Goal: Task Accomplishment & Management: Use online tool/utility

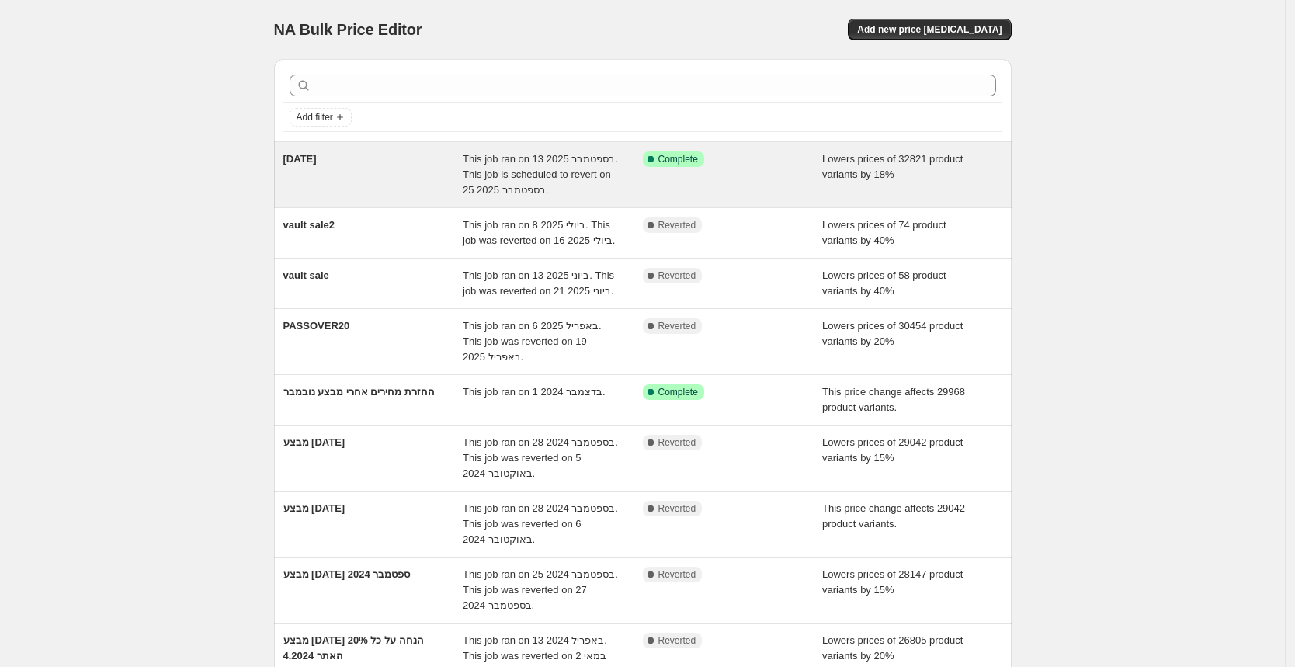
click at [432, 165] on div "[DATE]" at bounding box center [373, 174] width 180 height 47
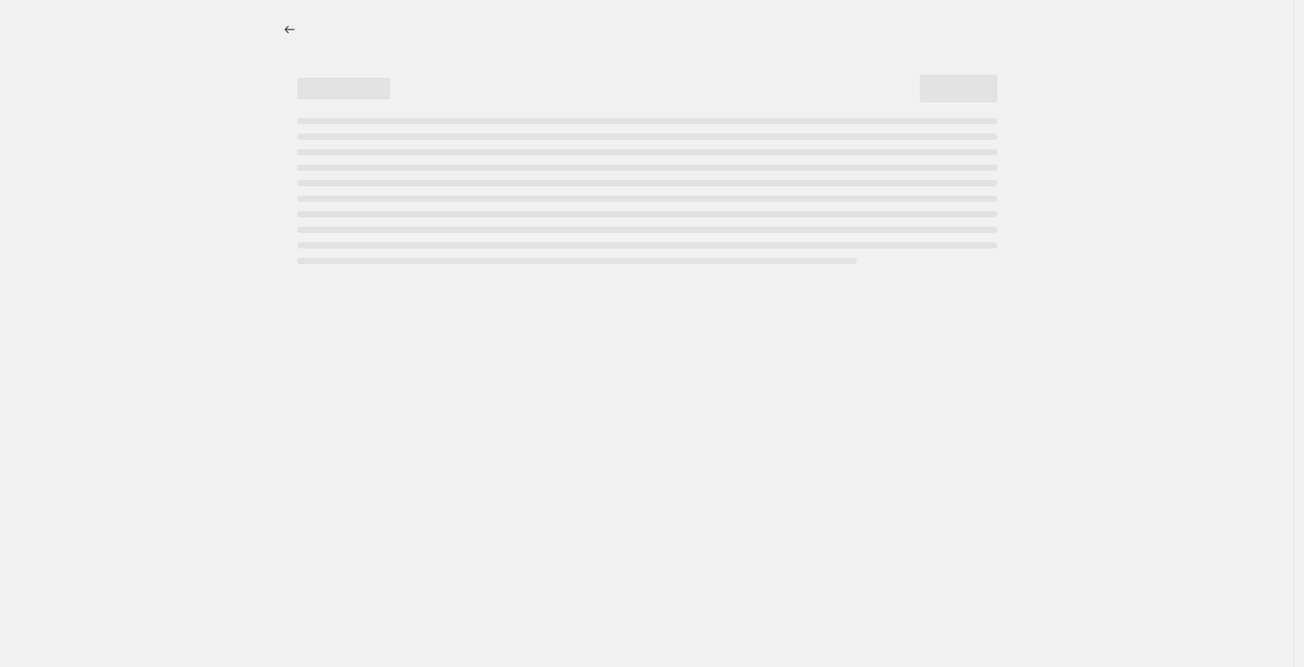
select select "percentage"
